Goal: Navigation & Orientation: Find specific page/section

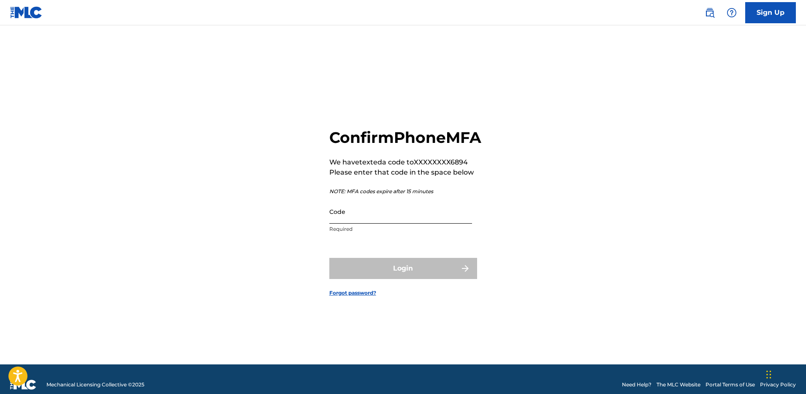
click at [400, 223] on input "Code" at bounding box center [400, 211] width 143 height 24
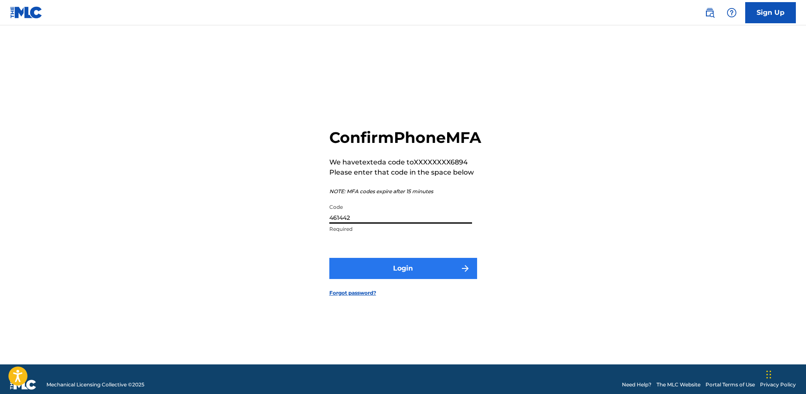
type input "461442"
click at [419, 276] on button "Login" at bounding box center [403, 268] width 148 height 21
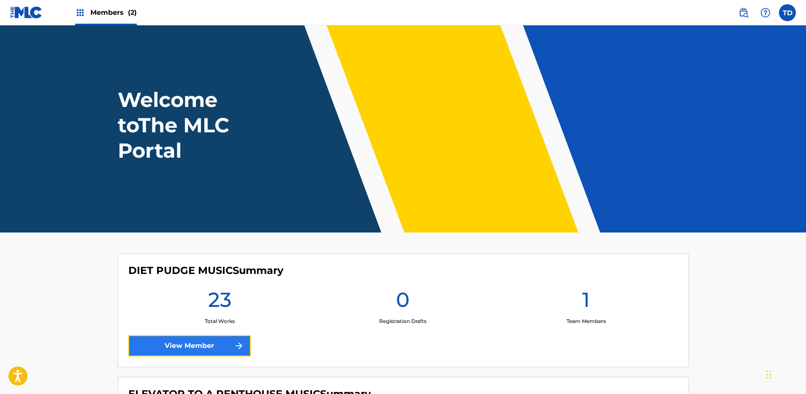
click at [228, 349] on link "View Member" at bounding box center [189, 345] width 122 height 21
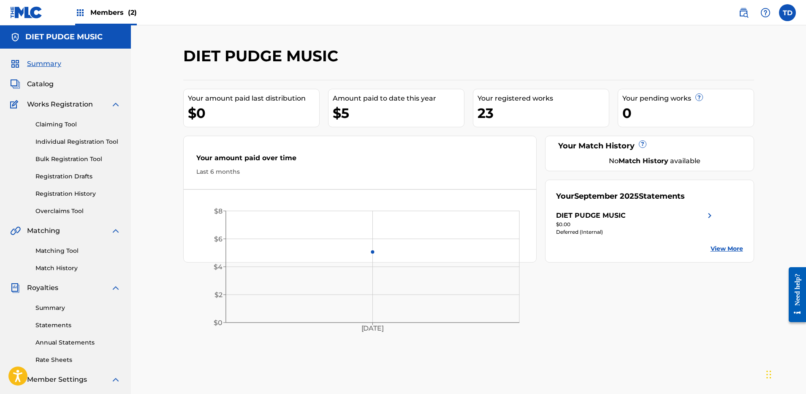
click at [103, 32] on div "DIET PUDGE MUSIC" at bounding box center [65, 36] width 131 height 23
click at [105, 17] on span "Members (2)" at bounding box center [113, 13] width 46 height 10
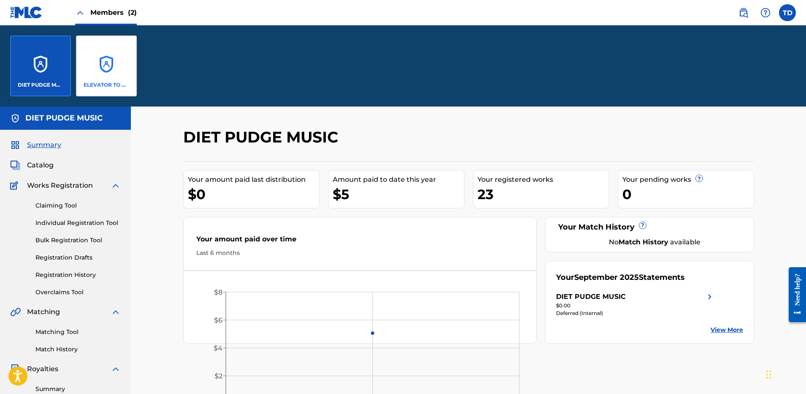
click at [107, 53] on div "ELEVATOR TO A PENTHOUSE MUSIC" at bounding box center [106, 65] width 61 height 61
